Goal: Information Seeking & Learning: Learn about a topic

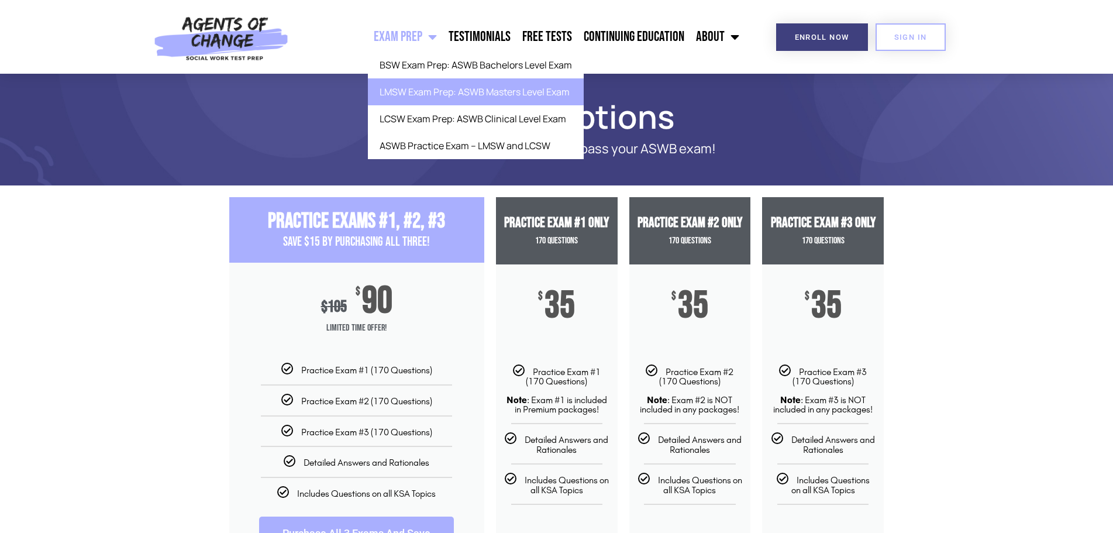
click at [405, 95] on link "LMSW Exam Prep: ASWB Masters Level Exam" at bounding box center [476, 91] width 216 height 27
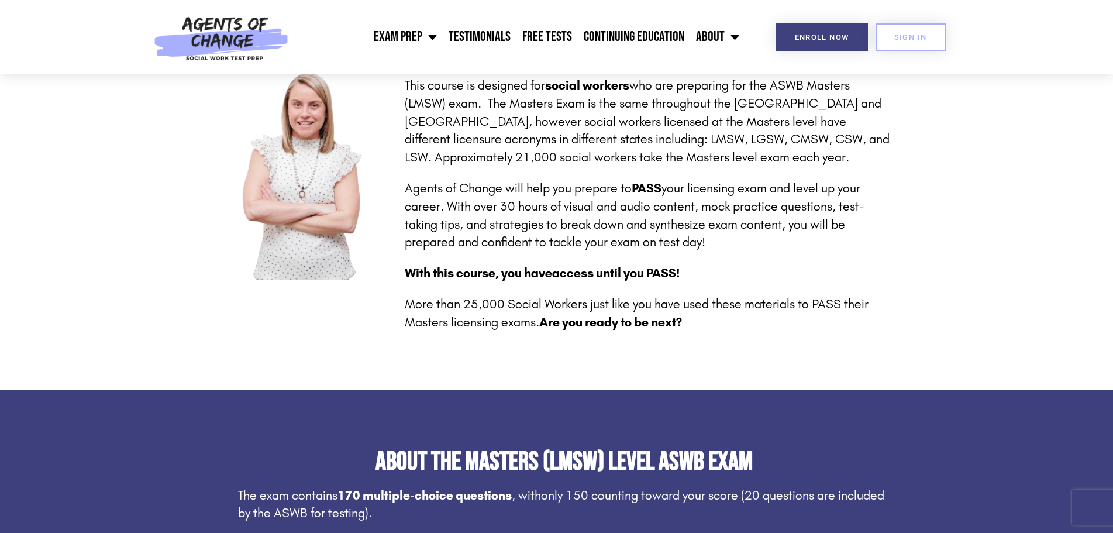
scroll to position [186, 0]
